Goal: Information Seeking & Learning: Find specific fact

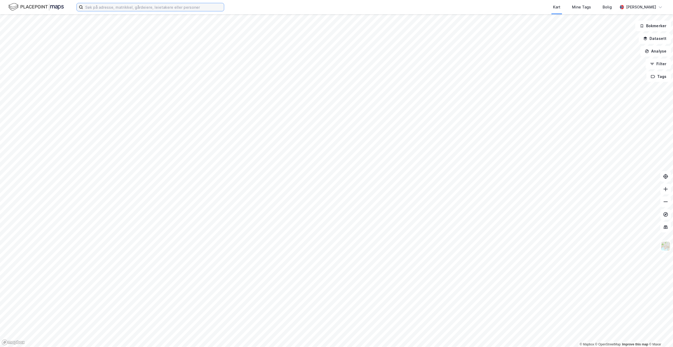
click at [103, 3] on input at bounding box center [153, 7] width 141 height 8
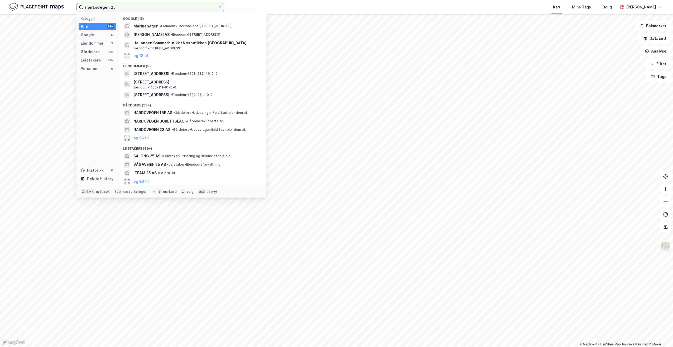
drag, startPoint x: 119, startPoint y: 7, endPoint x: 80, endPoint y: 7, distance: 38.5
click at [80, 7] on label "nærbøvegen 25" at bounding box center [151, 7] width 148 height 8
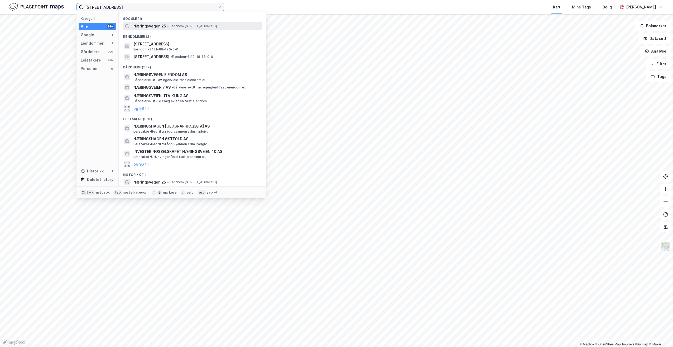
type input "[STREET_ADDRESS]"
click at [217, 24] on span "• Eiendom • [STREET_ADDRESS]" at bounding box center [192, 26] width 50 height 4
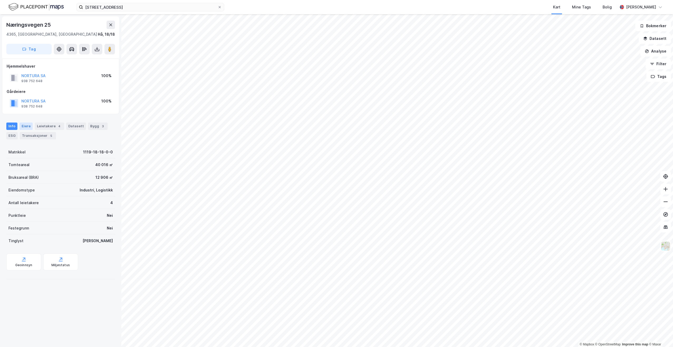
click at [21, 128] on div "Eiere" at bounding box center [26, 125] width 13 height 7
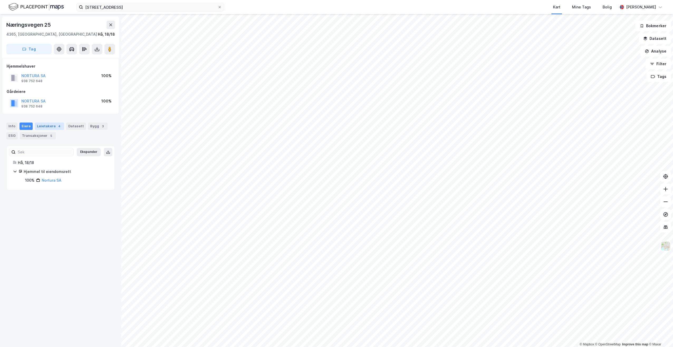
click at [37, 127] on div "Leietakere 4" at bounding box center [49, 125] width 29 height 7
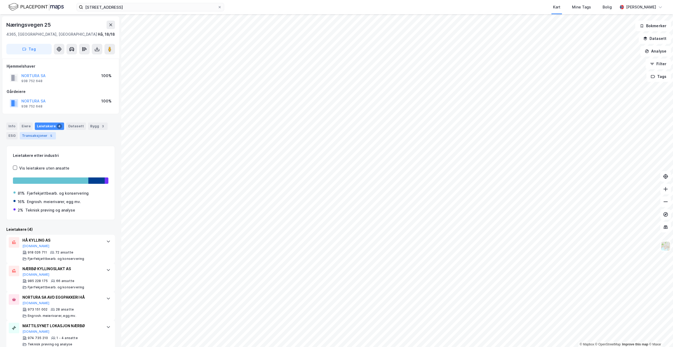
click at [35, 138] on div "Transaksjoner 5" at bounding box center [38, 135] width 36 height 7
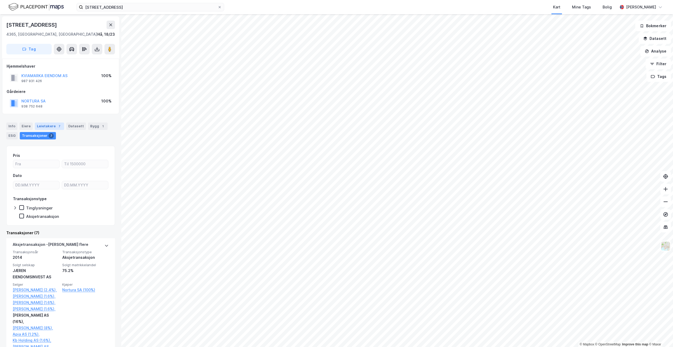
click at [59, 124] on div "7" at bounding box center [59, 126] width 5 height 5
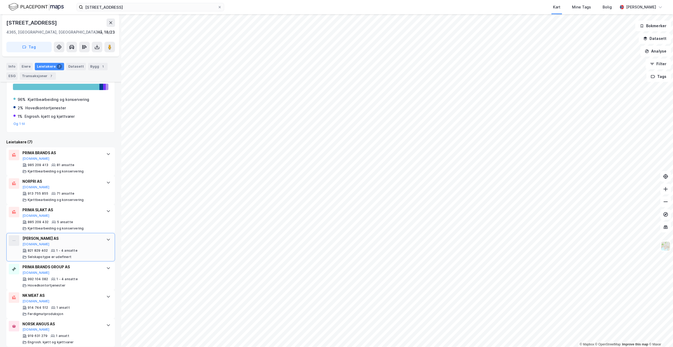
scroll to position [100, 0]
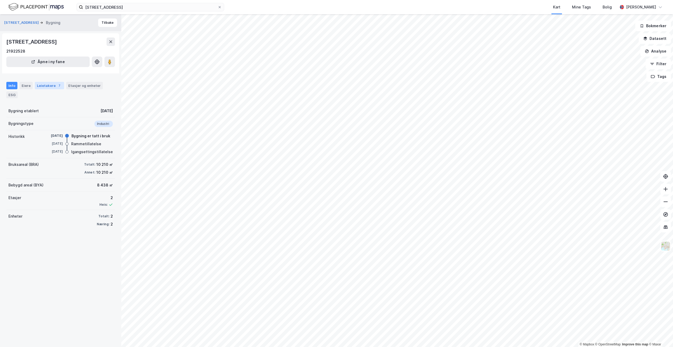
click at [40, 85] on div "Leietakere 7" at bounding box center [49, 85] width 29 height 7
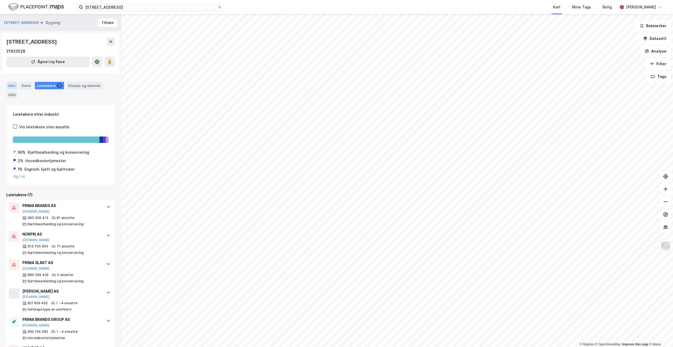
click at [15, 87] on div "Info" at bounding box center [11, 85] width 11 height 7
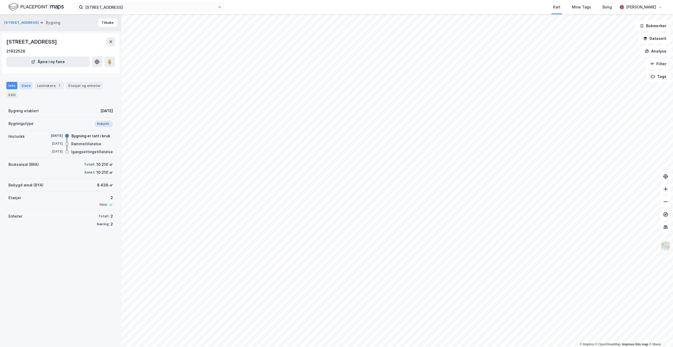
click at [28, 84] on div "Eiere" at bounding box center [26, 85] width 13 height 7
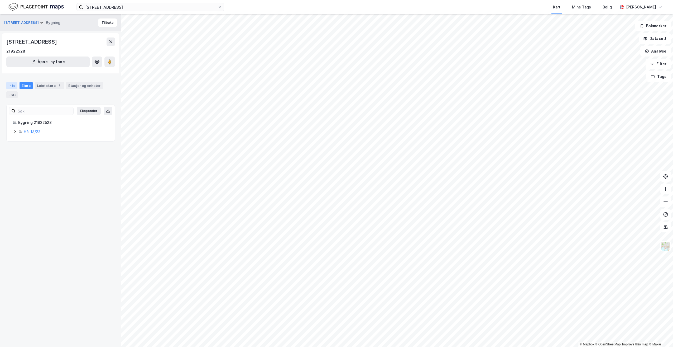
click at [16, 84] on div "Info" at bounding box center [11, 85] width 11 height 7
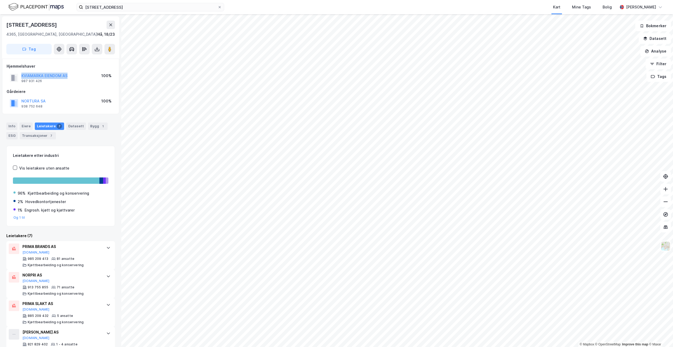
drag, startPoint x: 68, startPoint y: 77, endPoint x: 22, endPoint y: 78, distance: 45.9
click at [22, 78] on div "KVIAMARKA EIENDOM AS 987 931 426 100%" at bounding box center [61, 78] width 108 height 13
copy button "KVIAMARKA EIENDOM AS"
click at [13, 127] on div "Info" at bounding box center [11, 125] width 11 height 7
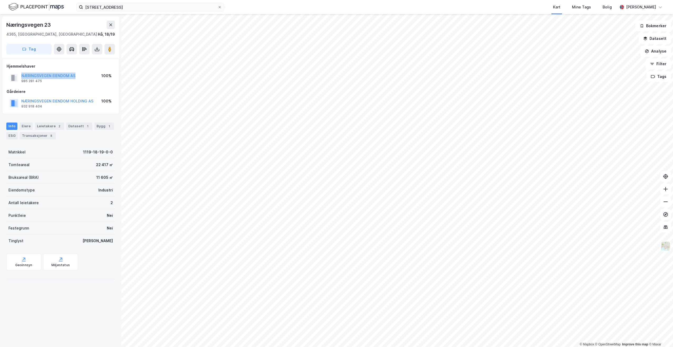
drag, startPoint x: 77, startPoint y: 75, endPoint x: 19, endPoint y: 76, distance: 58.3
click at [19, 76] on div "NÆRINGSVEGEN EIENDOM AS 985 281 475 100%" at bounding box center [61, 78] width 108 height 13
copy button "NÆRINGSVEGEN EIENDOM AS"
